Goal: Task Accomplishment & Management: Manage account settings

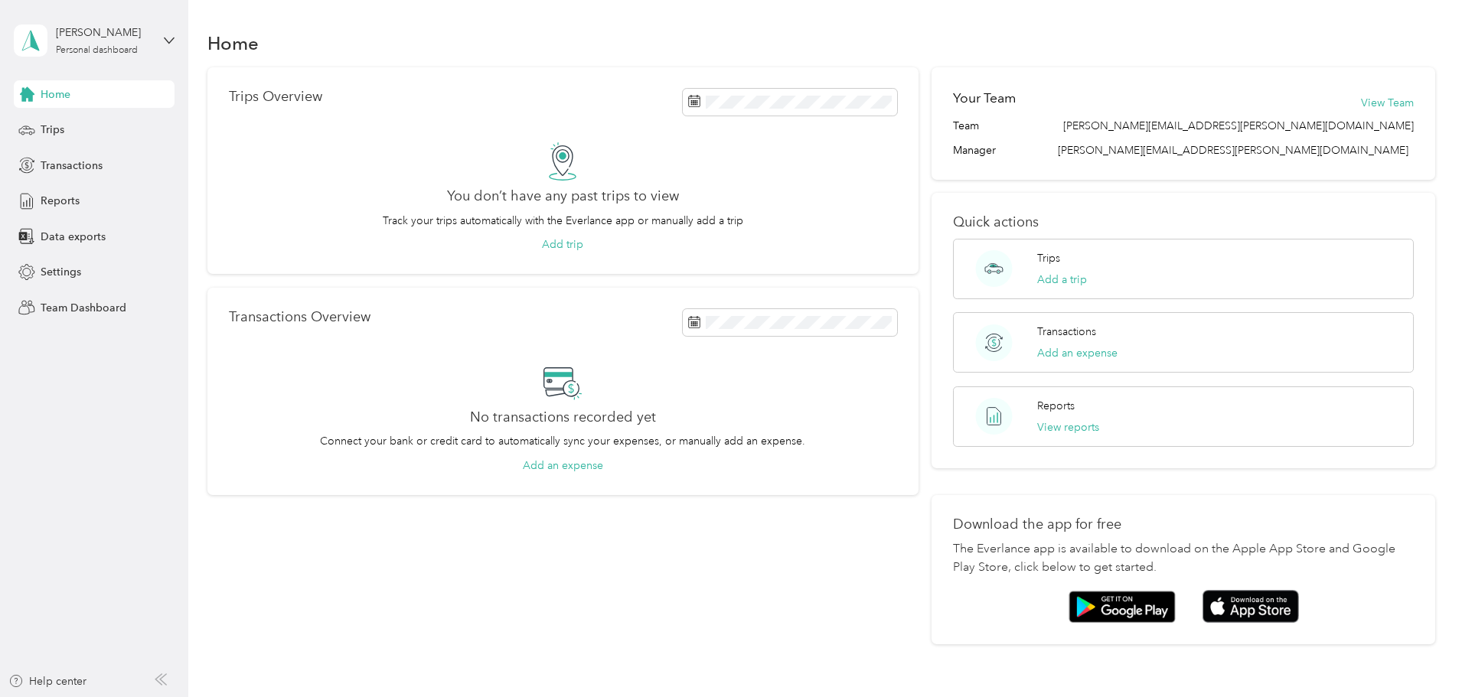
click at [160, 33] on div "[PERSON_NAME] Personal dashboard" at bounding box center [94, 41] width 161 height 54
click at [137, 120] on div "Team dashboard" at bounding box center [261, 125] width 474 height 27
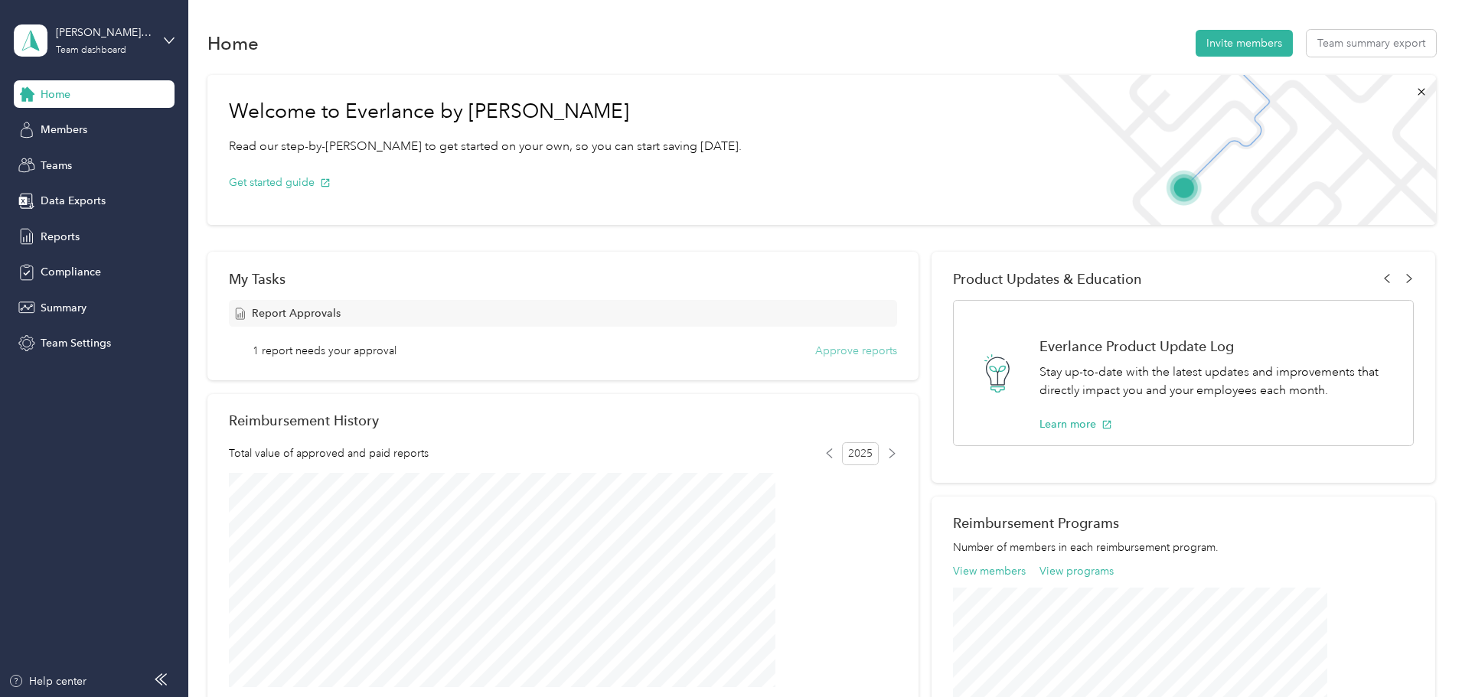
click at [867, 354] on button "Approve reports" at bounding box center [856, 351] width 82 height 16
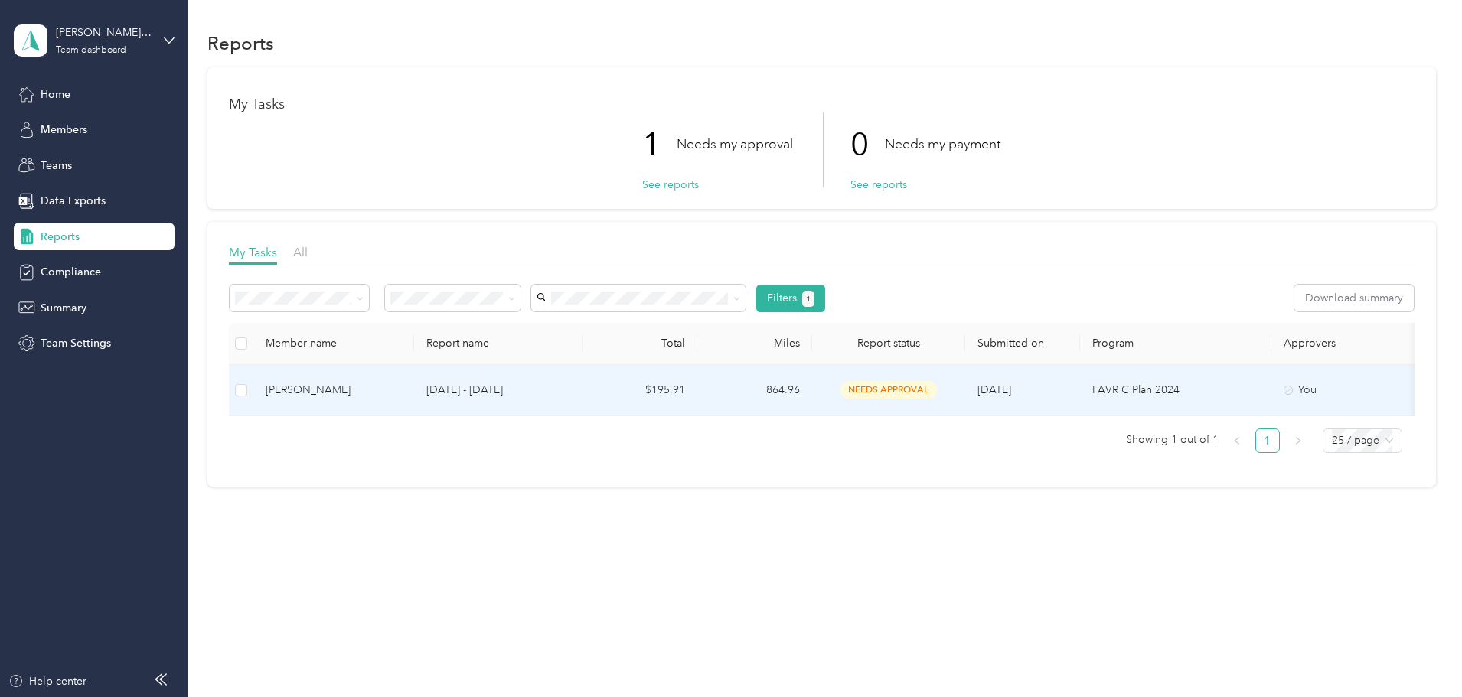
click at [402, 387] on div "[PERSON_NAME]" at bounding box center [334, 390] width 136 height 17
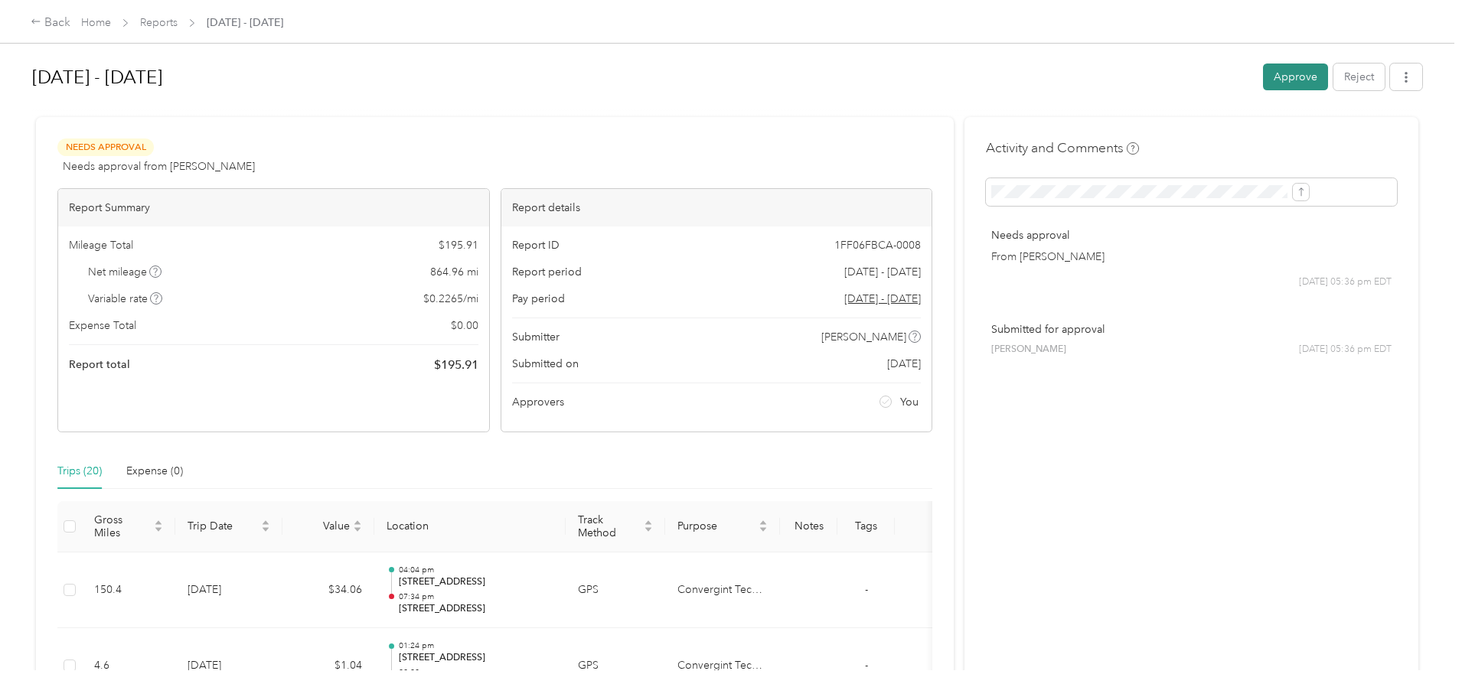
click at [1263, 79] on button "Approve" at bounding box center [1295, 77] width 65 height 27
